Goal: Find specific page/section: Find specific page/section

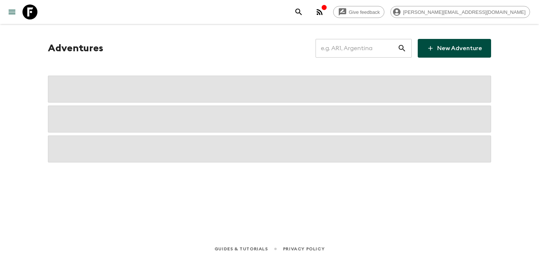
click at [358, 49] on input "text" at bounding box center [357, 48] width 82 height 21
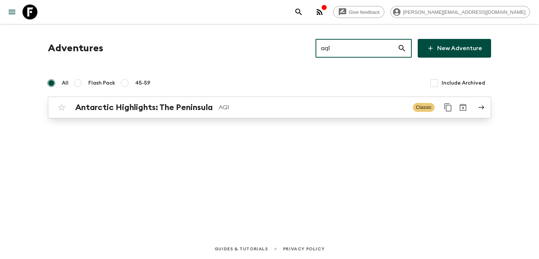
type input "aq1"
click at [286, 105] on p "AQ1" at bounding box center [313, 107] width 188 height 9
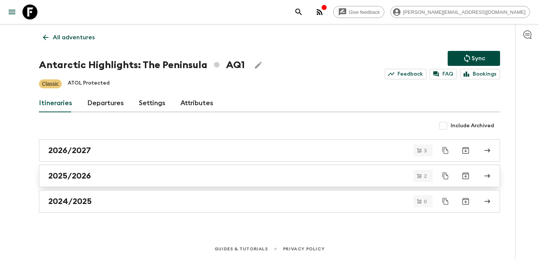
click at [221, 169] on link "2025/2026" at bounding box center [269, 176] width 461 height 22
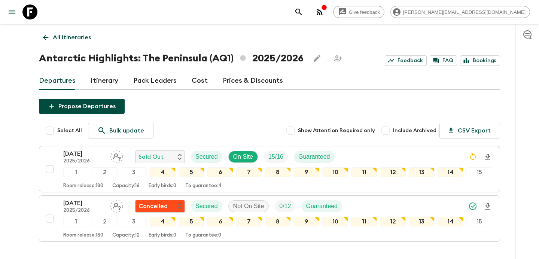
click at [86, 39] on p "All itineraries" at bounding box center [72, 37] width 38 height 9
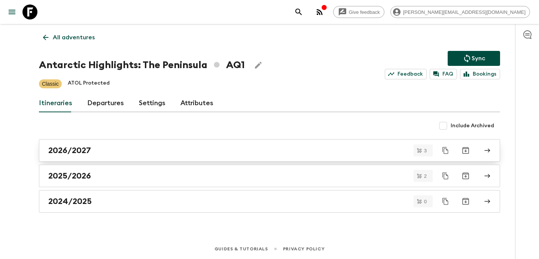
click at [174, 156] on link "2026/2027" at bounding box center [269, 150] width 461 height 22
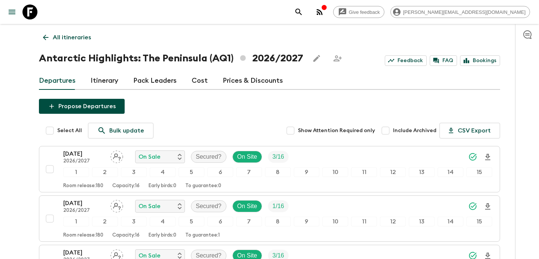
click at [70, 38] on p "All itineraries" at bounding box center [72, 37] width 38 height 9
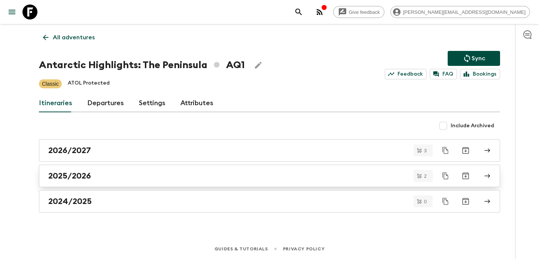
click at [133, 178] on div "2025/2026" at bounding box center [262, 176] width 428 height 10
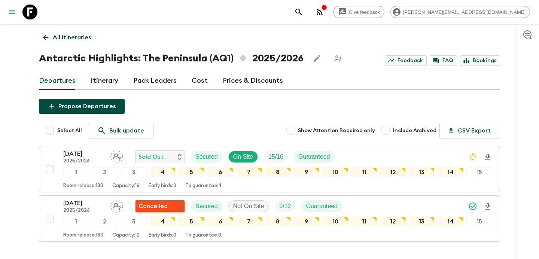
click at [79, 39] on p "All itineraries" at bounding box center [72, 37] width 38 height 9
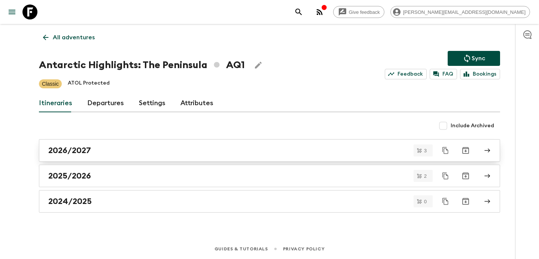
click at [156, 151] on div "2026/2027" at bounding box center [262, 151] width 428 height 10
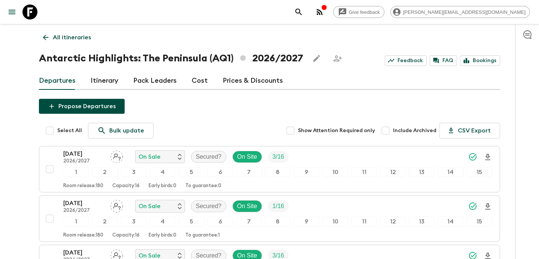
click at [324, 13] on icon "button" at bounding box center [319, 11] width 9 height 9
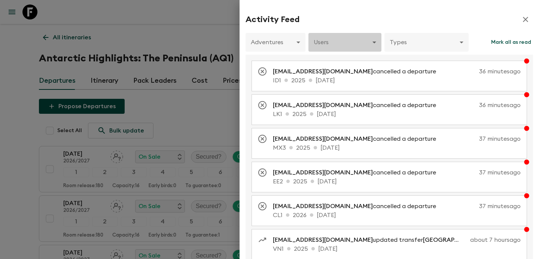
click at [356, 42] on body "Give feedback [PERSON_NAME][EMAIL_ADDRESS][DOMAIN_NAME] All itineraries Antarct…" at bounding box center [269, 179] width 539 height 359
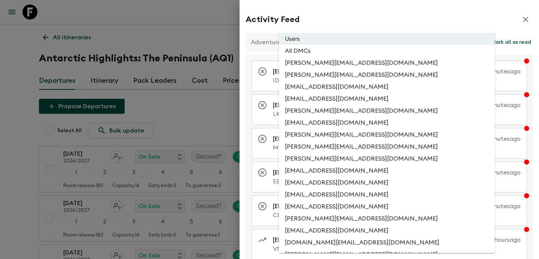
click at [352, 51] on li "All DMCs" at bounding box center [387, 51] width 216 height 12
type input "EXTERNAL_ONLY"
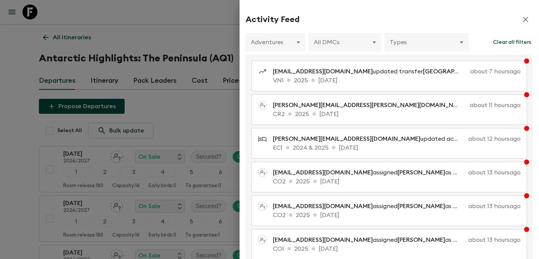
click at [216, 97] on div at bounding box center [269, 129] width 539 height 259
